Goal: Find specific fact: Find contact information

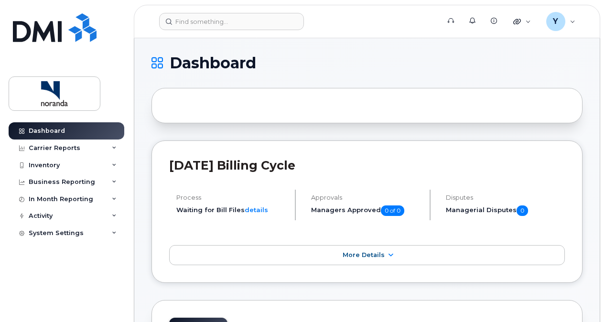
drag, startPoint x: 74, startPoint y: 277, endPoint x: 127, endPoint y: 178, distance: 112.9
click at [74, 277] on div "Dashboard Carrier Reports Monthly Billing Data Daily Data Pooling Data Behavior…" at bounding box center [68, 214] width 118 height 185
click at [55, 165] on div "Inventory" at bounding box center [44, 166] width 31 height 8
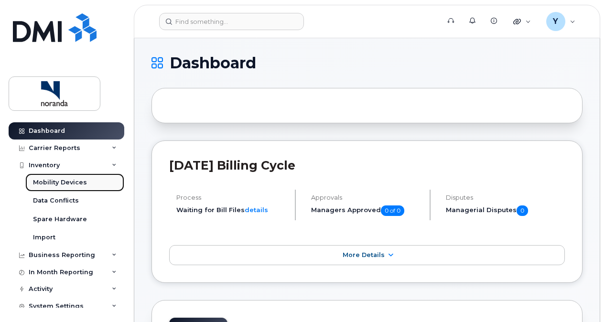
click at [76, 182] on div "Mobility Devices" at bounding box center [60, 182] width 54 height 9
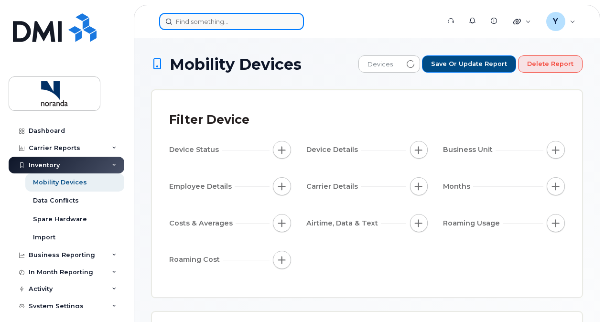
click at [214, 16] on input at bounding box center [231, 21] width 145 height 17
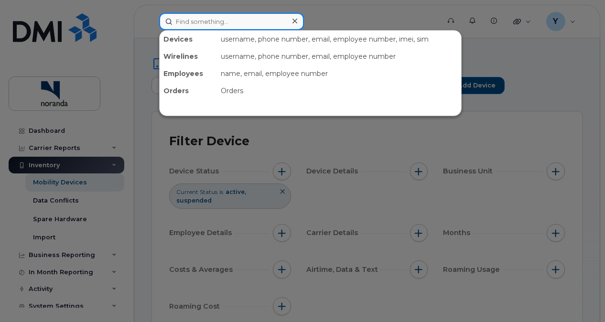
click at [246, 21] on input at bounding box center [231, 21] width 145 height 17
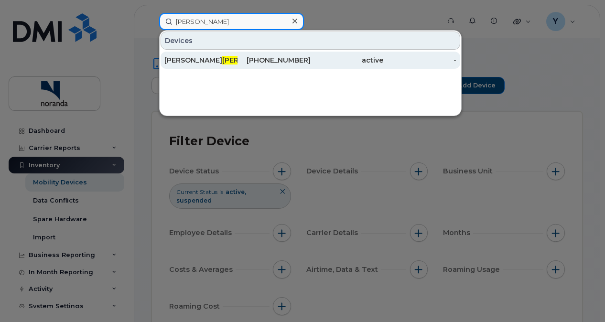
type input "[PERSON_NAME]"
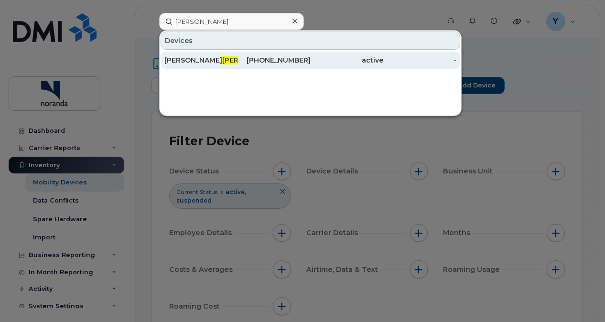
click at [222, 58] on span "[PERSON_NAME]" at bounding box center [251, 60] width 58 height 9
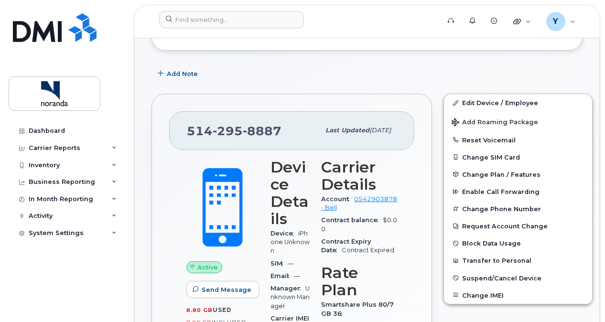
scroll to position [155, 0]
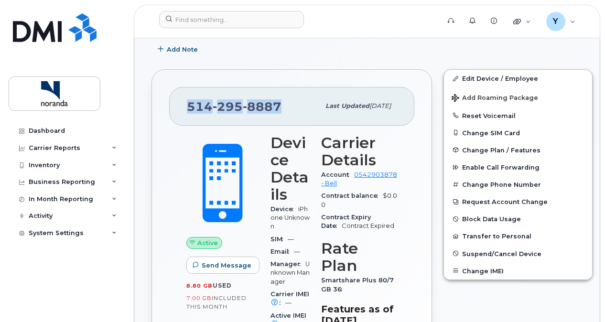
drag, startPoint x: 280, startPoint y: 103, endPoint x: 182, endPoint y: 102, distance: 98.5
click at [182, 102] on div "514 295 8887 Last updated Jul 24, 2025" at bounding box center [291, 106] width 245 height 38
drag, startPoint x: 182, startPoint y: 102, endPoint x: 220, endPoint y: 104, distance: 38.3
copy span "514 295 8887"
